Goal: Information Seeking & Learning: Find specific fact

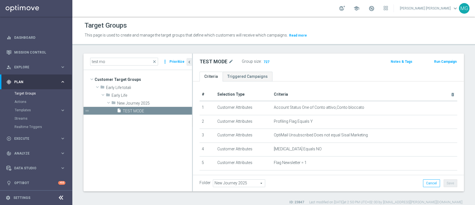
click at [452, 10] on link "[PERSON_NAME] [PERSON_NAME] keyboard_arrow_down" at bounding box center [429, 8] width 60 height 8
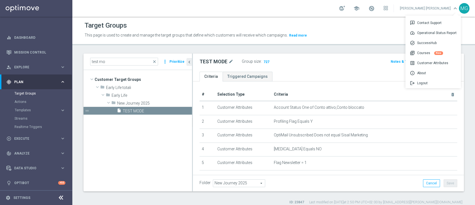
scroll to position [208, 0]
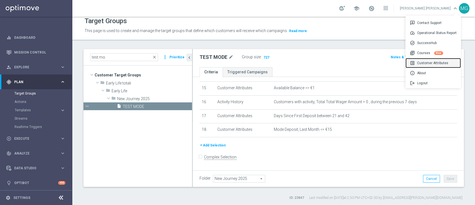
click at [433, 61] on div "list_alt Customer Attributes" at bounding box center [432, 63] width 55 height 10
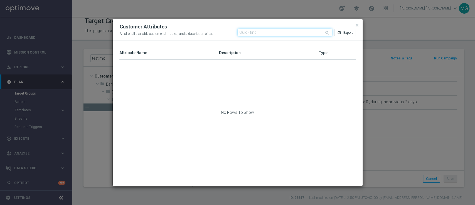
click at [247, 31] on input "text" at bounding box center [285, 32] width 94 height 7
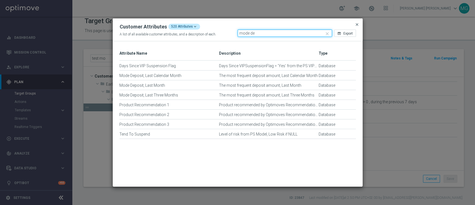
type input "mode de"
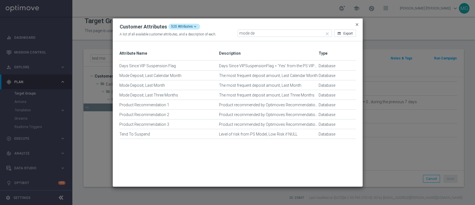
click at [357, 23] on span "close" at bounding box center [357, 24] width 4 height 4
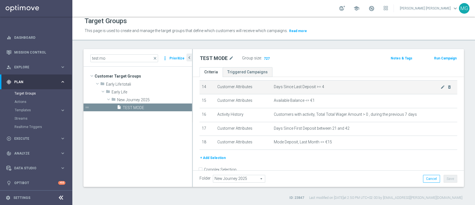
scroll to position [195, 0]
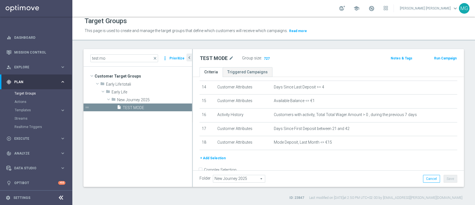
click at [431, 9] on link "[PERSON_NAME] [PERSON_NAME] keyboard_arrow_down" at bounding box center [429, 8] width 60 height 8
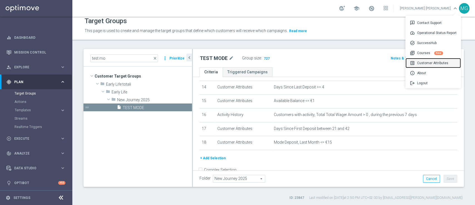
click at [429, 63] on div "list_alt Customer Attributes" at bounding box center [432, 63] width 55 height 10
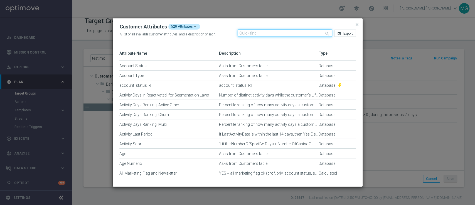
click at [275, 31] on input "text" at bounding box center [285, 32] width 94 height 7
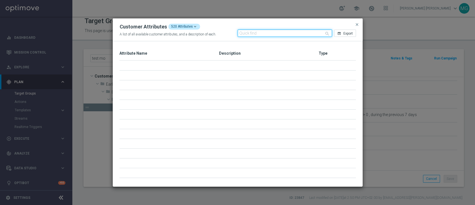
scroll to position [0, 0]
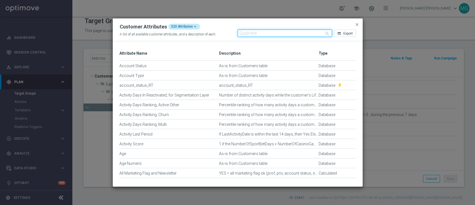
click at [247, 34] on input "text" at bounding box center [285, 32] width 94 height 7
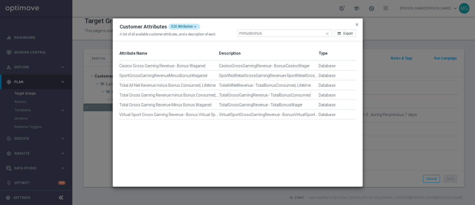
drag, startPoint x: 268, startPoint y: 36, endPoint x: 235, endPoint y: 36, distance: 33.4
click at [234, 36] on div "Customer Attributes 520 Attributes A list of all available customer attributes,…" at bounding box center [238, 29] width 250 height 23
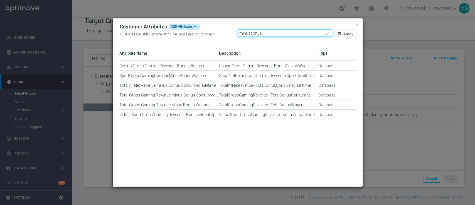
drag, startPoint x: 266, startPoint y: 35, endPoint x: 218, endPoint y: 36, distance: 47.6
click at [218, 36] on div "Customer Attributes 520 Attributes A list of all available customer attributes,…" at bounding box center [238, 30] width 236 height 13
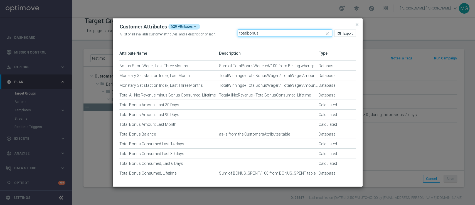
drag, startPoint x: 270, startPoint y: 34, endPoint x: 248, endPoint y: 34, distance: 22.8
click at [248, 34] on input "totalbonus" at bounding box center [285, 32] width 94 height 7
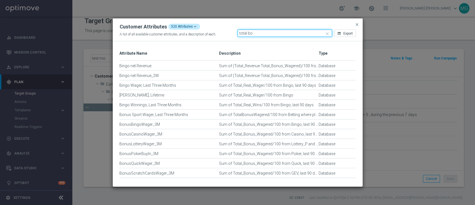
type input "total bon"
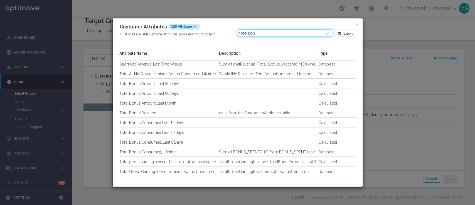
scroll to position [65, 0]
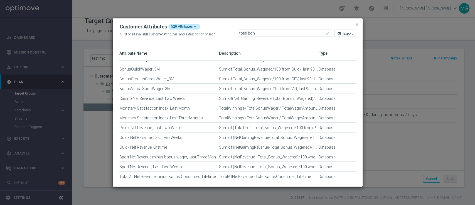
click at [357, 24] on span "close" at bounding box center [357, 24] width 4 height 4
